Goal: Information Seeking & Learning: Learn about a topic

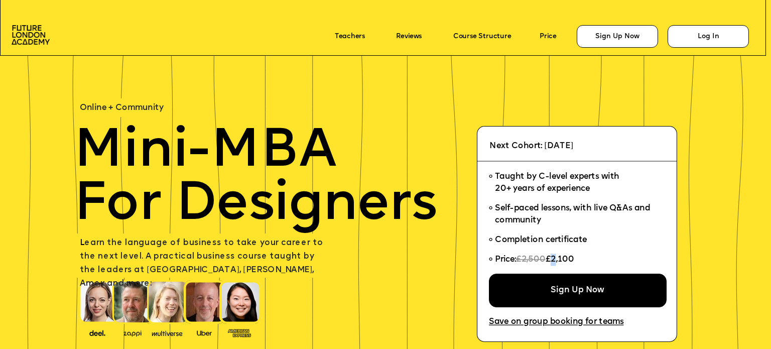
click at [553, 260] on span "£2,100" at bounding box center [559, 259] width 29 height 9
click at [559, 262] on span "£2,100" at bounding box center [559, 259] width 29 height 9
click at [552, 261] on span "£2,100" at bounding box center [559, 259] width 29 height 9
drag, startPoint x: 553, startPoint y: 262, endPoint x: 576, endPoint y: 258, distance: 23.4
click at [573, 258] on span "£2,100" at bounding box center [559, 259] width 29 height 9
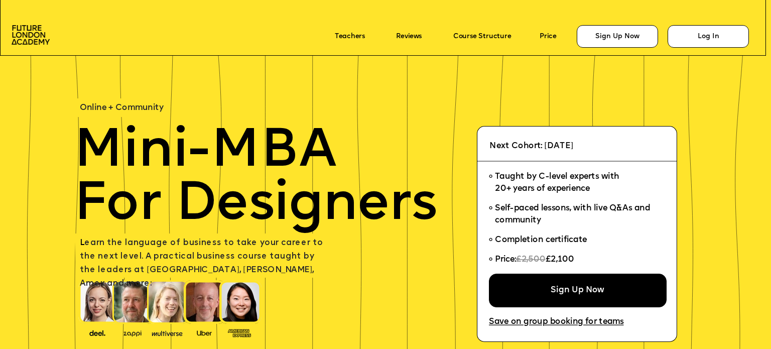
copy span "£2,100"
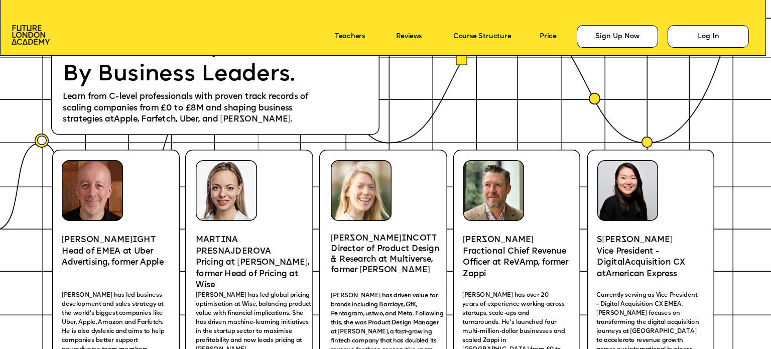
scroll to position [1656, 0]
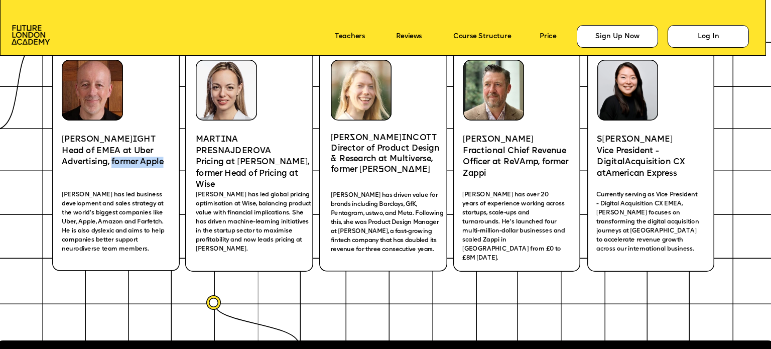
drag, startPoint x: 112, startPoint y: 160, endPoint x: 163, endPoint y: 165, distance: 51.5
click at [163, 165] on span "Head of EMEA at Uber Advertising, former Apple" at bounding box center [113, 156] width 102 height 20
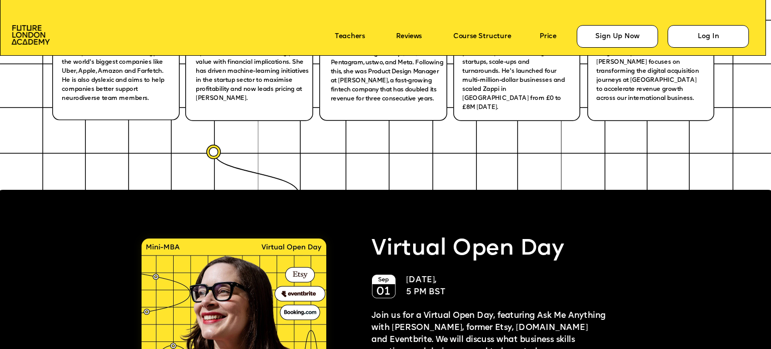
scroll to position [2007, 0]
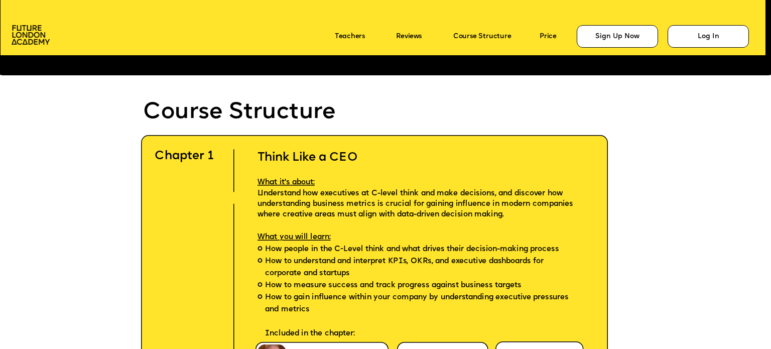
scroll to position [2258, 0]
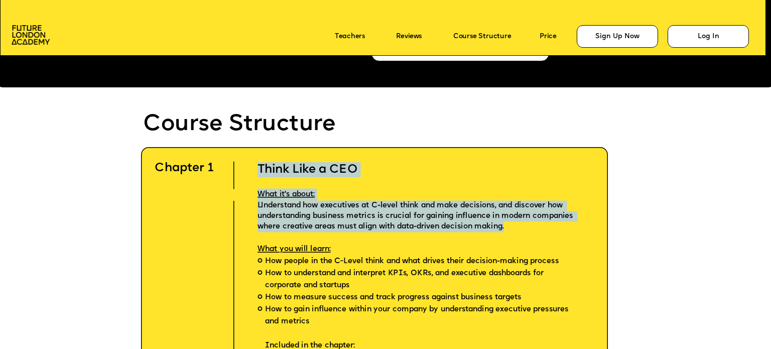
drag, startPoint x: 252, startPoint y: 164, endPoint x: 543, endPoint y: 231, distance: 298.5
click at [543, 231] on div "Think Like a CEO What it's about: Understand how executives at C-level think an…" at bounding box center [421, 249] width 358 height 205
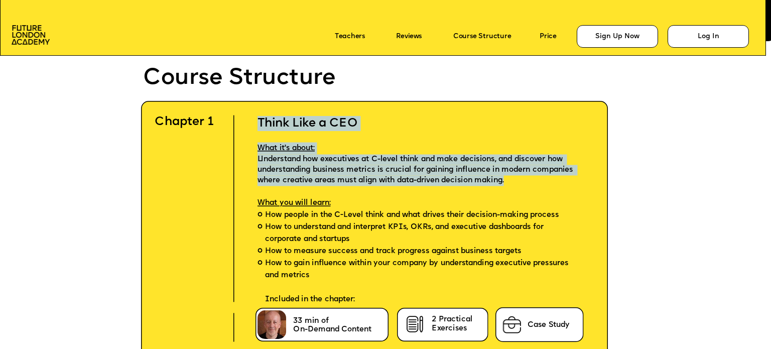
scroll to position [2358, 0]
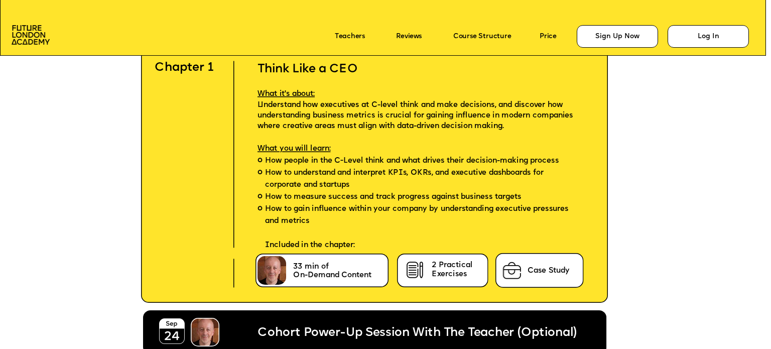
click at [373, 189] on span "How to understand and interpret KPIs, OKRs, and executive dashboards for corpor…" at bounding box center [421, 179] width 313 height 24
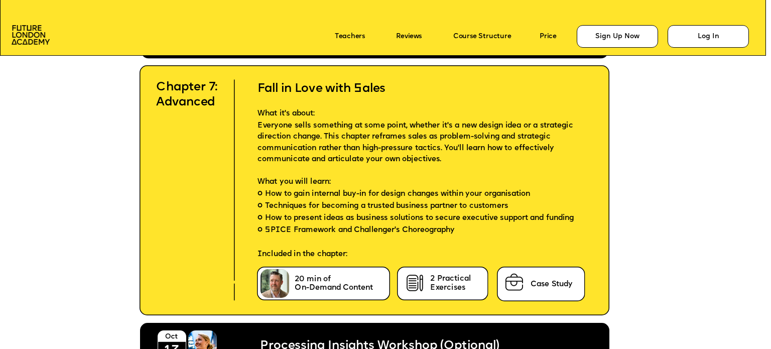
scroll to position [4014, 0]
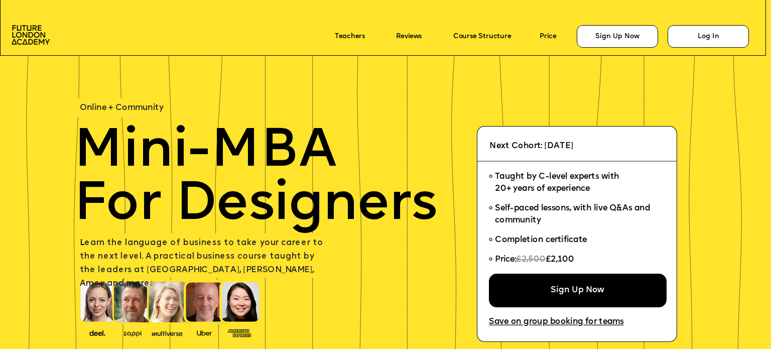
scroll to position [4014, 0]
